Goal: Information Seeking & Learning: Find specific fact

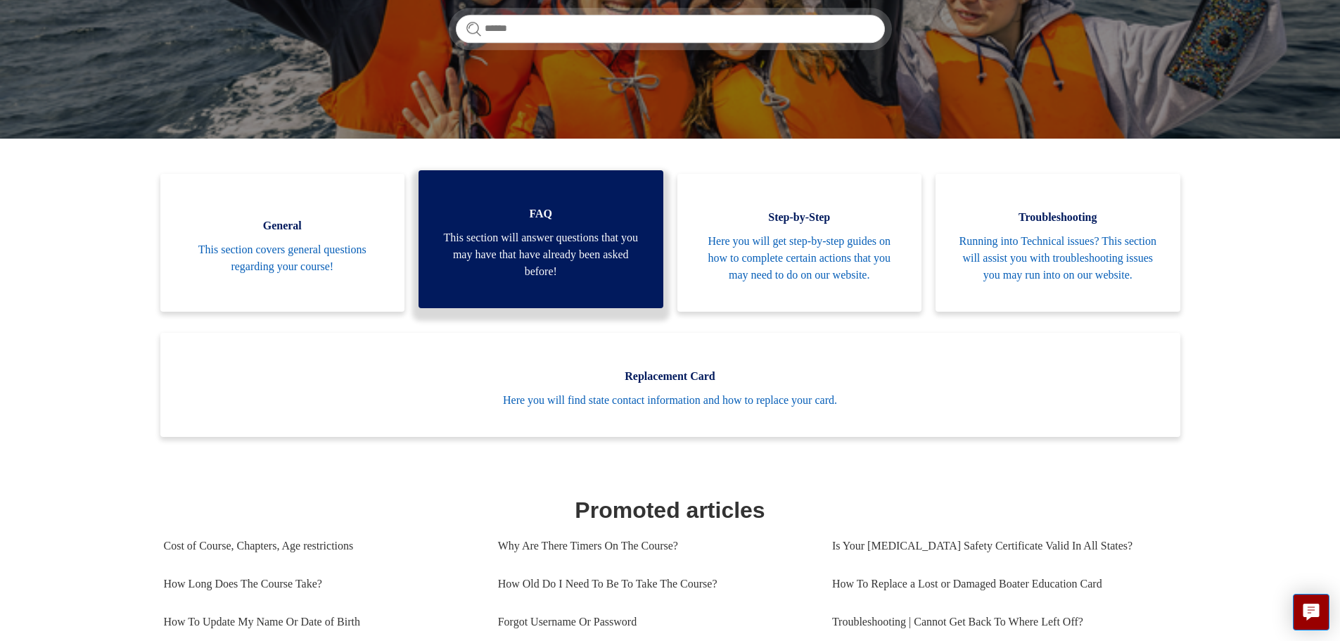
scroll to position [188, 0]
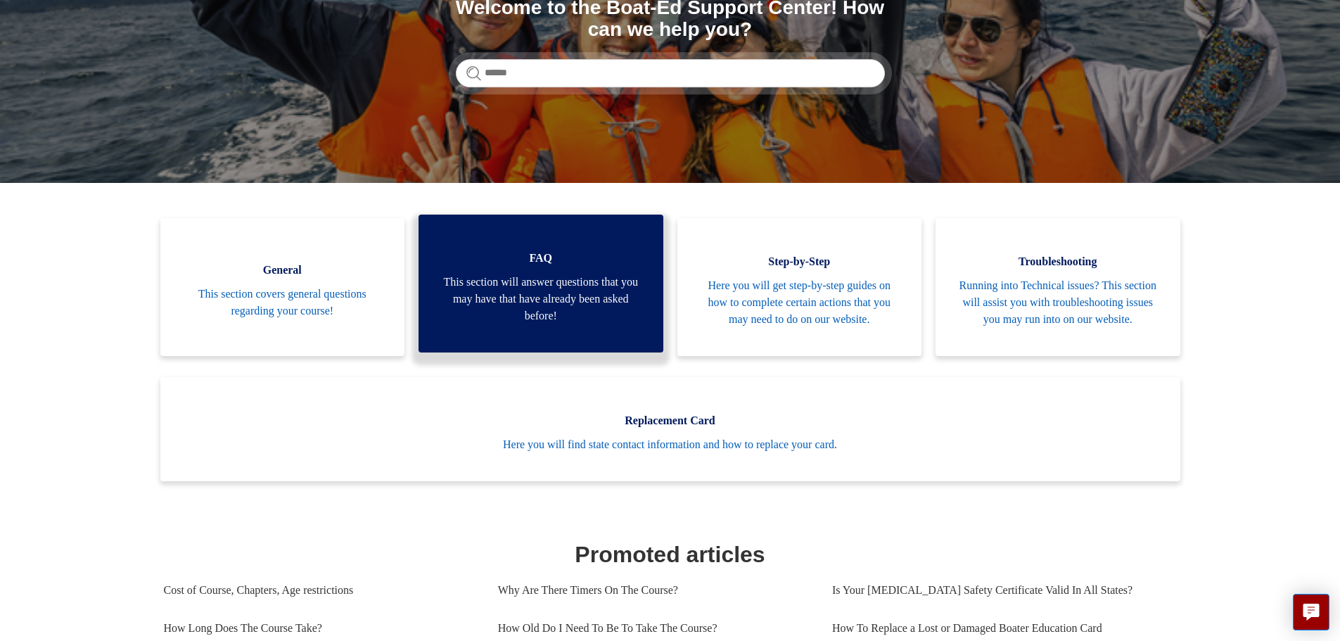
click at [518, 288] on span "This section will answer questions that you may have that have already been ask…" at bounding box center [541, 299] width 203 height 51
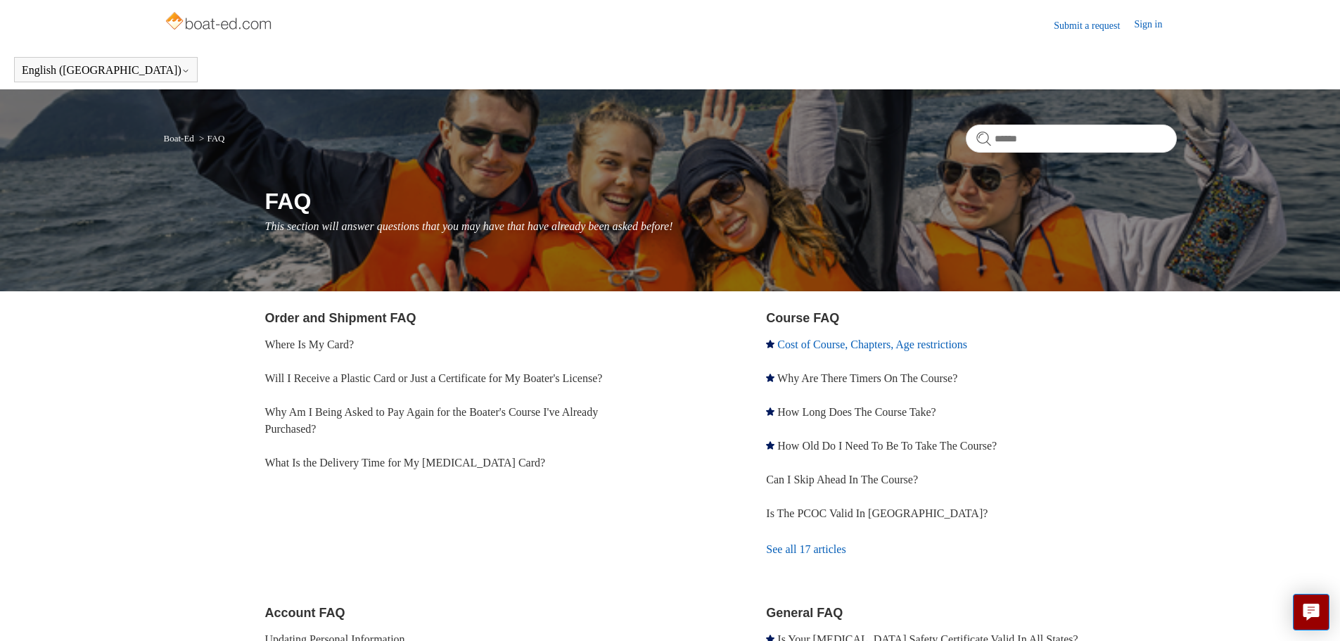
click at [896, 348] on link "Cost of Course, Chapters, Age restrictions" at bounding box center [872, 344] width 190 height 12
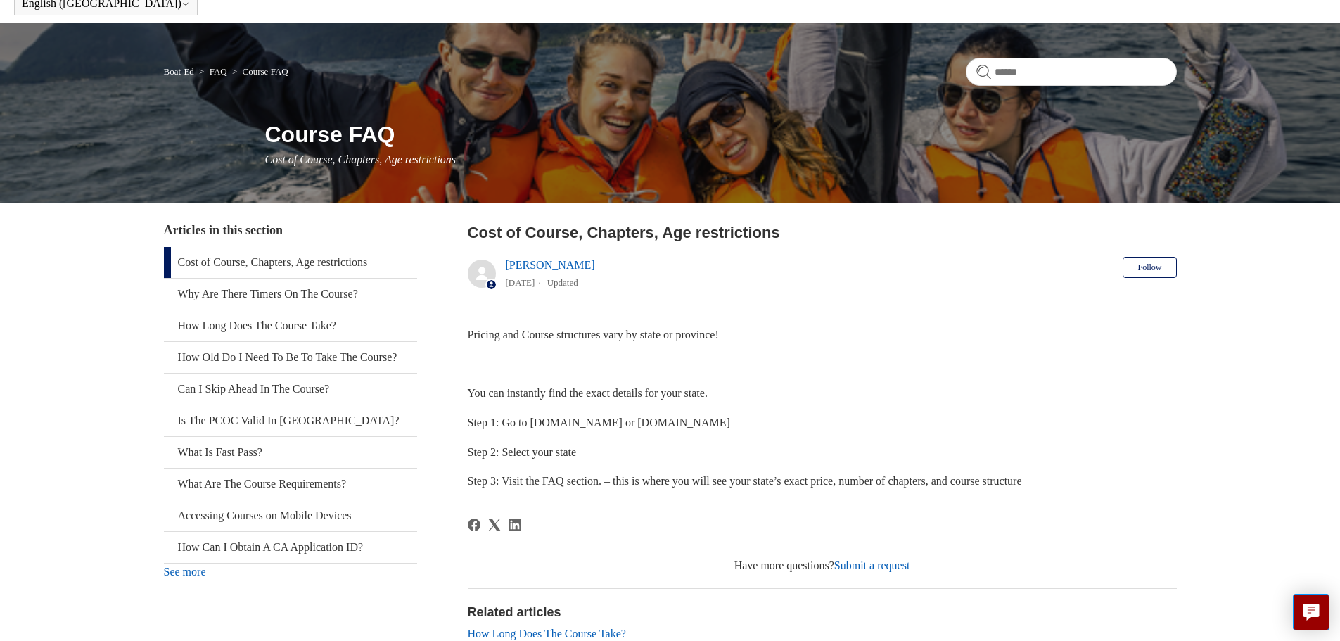
scroll to position [94, 0]
